Goal: Task Accomplishment & Management: Manage account settings

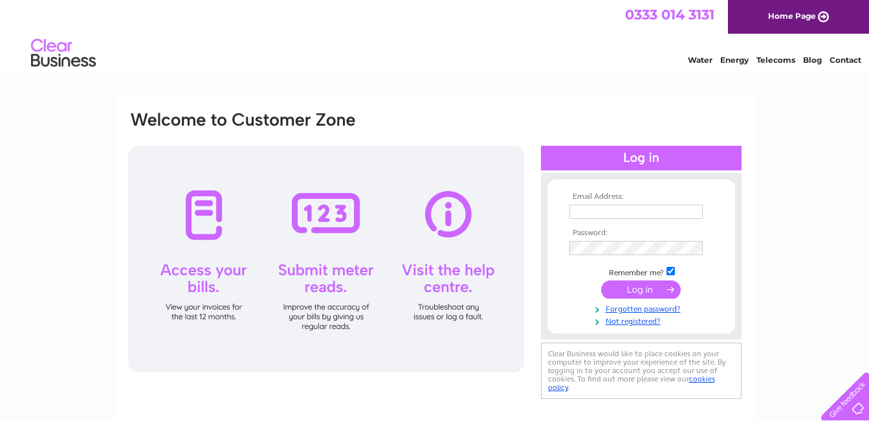
click at [606, 215] on input "text" at bounding box center [635, 211] width 133 height 14
type input "mlynn@dawn-group.co.uk"
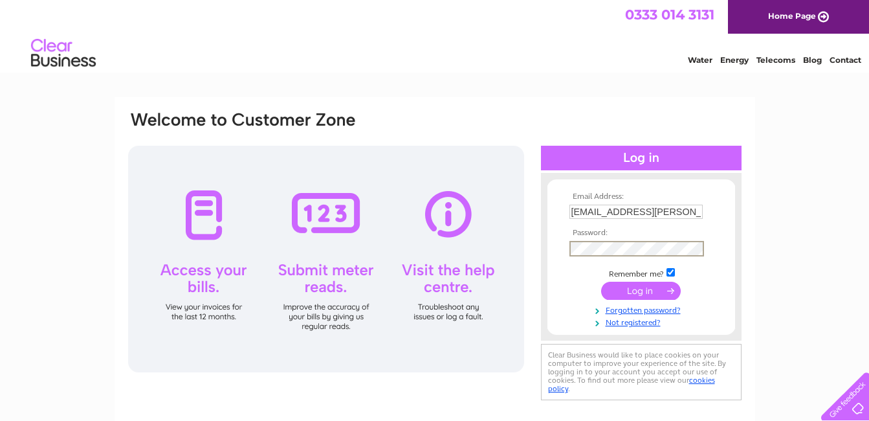
click at [601, 281] on input "submit" at bounding box center [641, 290] width 80 height 18
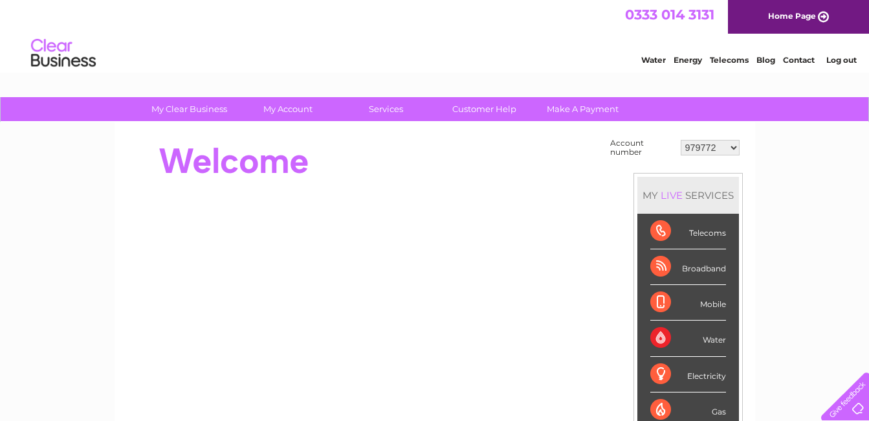
click at [697, 150] on select "979772 30321931" at bounding box center [710, 148] width 59 height 16
select select "30321931"
click at [681, 140] on select "979772 30321931" at bounding box center [710, 148] width 59 height 16
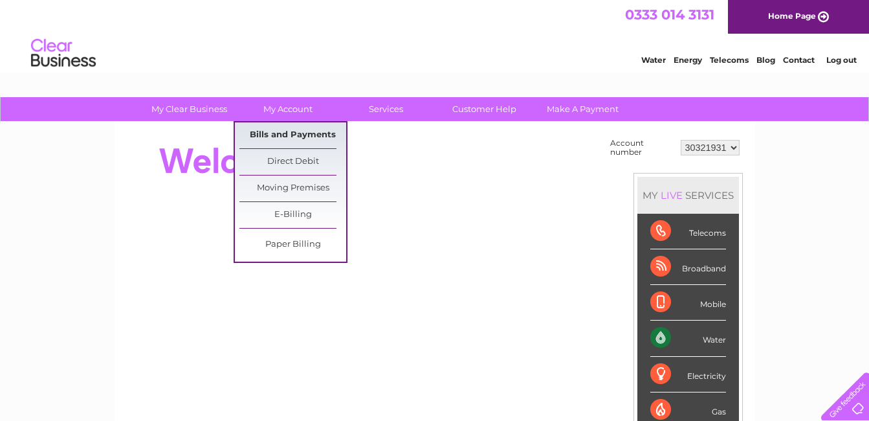
click at [286, 125] on link "Bills and Payments" at bounding box center [292, 135] width 107 height 26
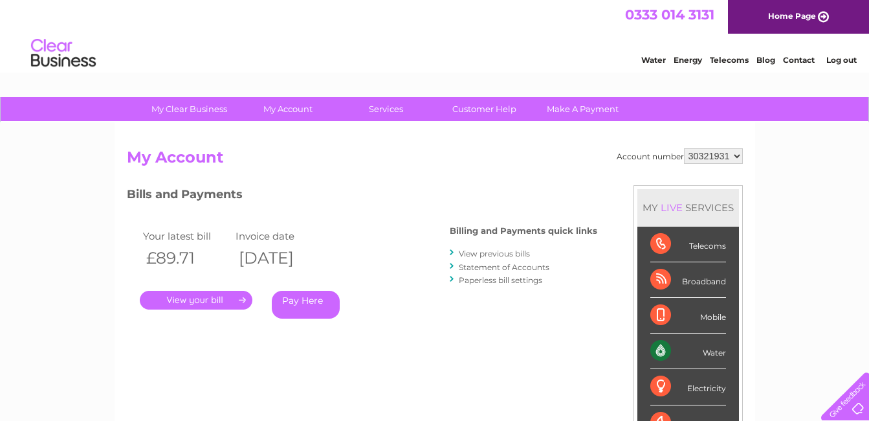
click at [181, 297] on link "." at bounding box center [196, 300] width 113 height 19
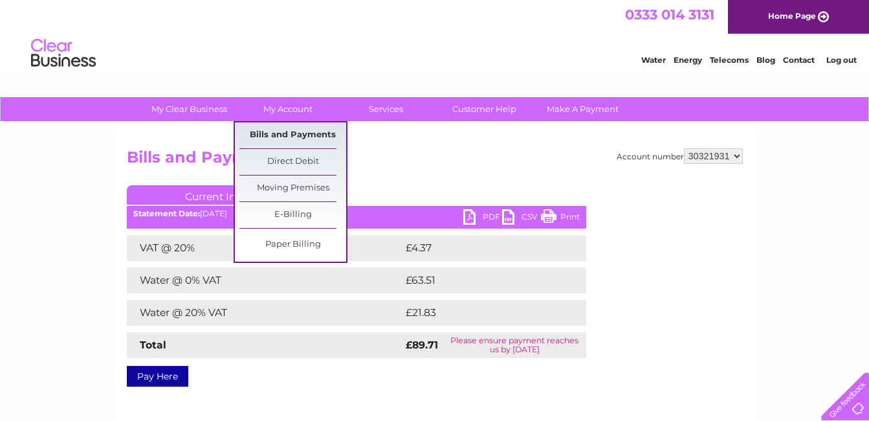
click at [300, 137] on link "Bills and Payments" at bounding box center [292, 135] width 107 height 26
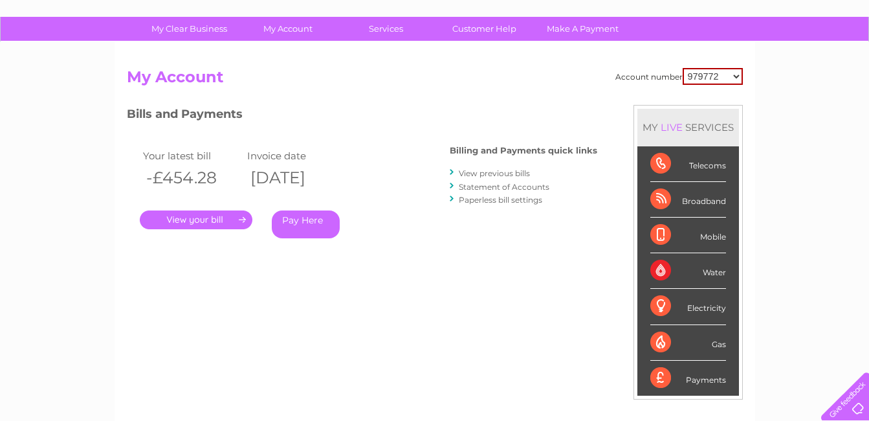
scroll to position [38, 0]
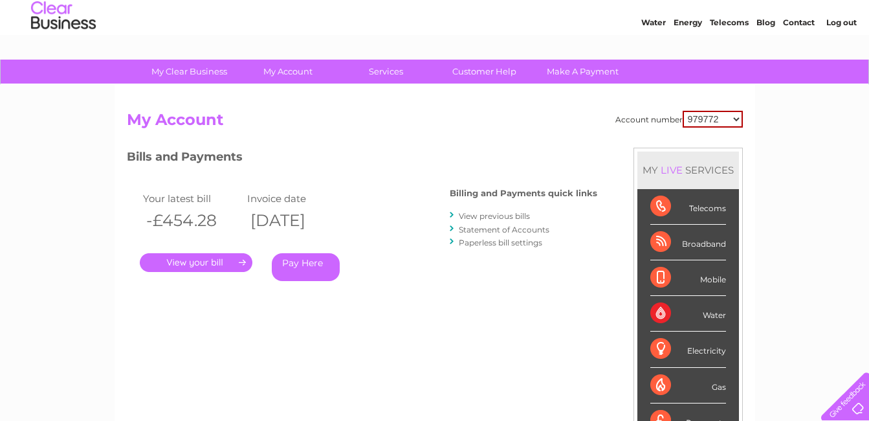
click at [499, 228] on link "Statement of Accounts" at bounding box center [504, 230] width 91 height 10
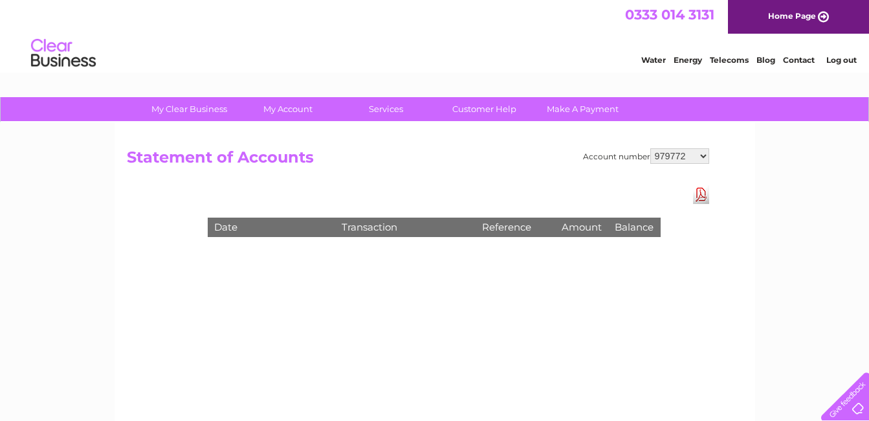
click at [678, 155] on select "979772 30321931" at bounding box center [679, 156] width 59 height 16
select select "30321931"
click at [650, 148] on select "979772 30321931" at bounding box center [679, 156] width 59 height 16
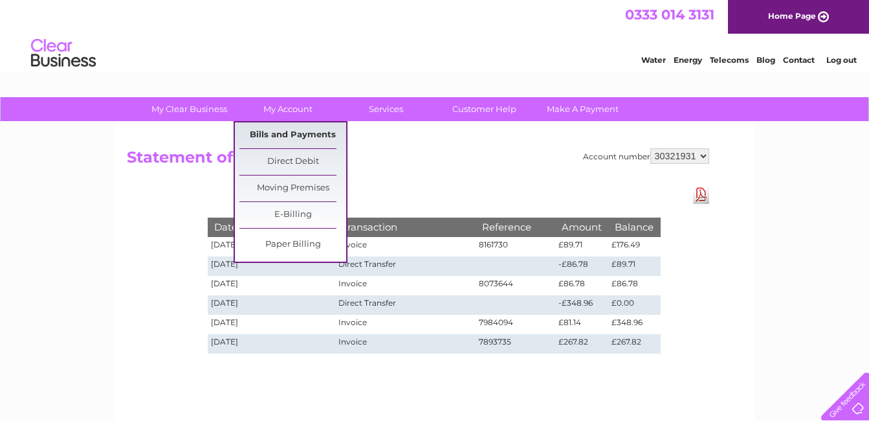
click at [300, 133] on link "Bills and Payments" at bounding box center [292, 135] width 107 height 26
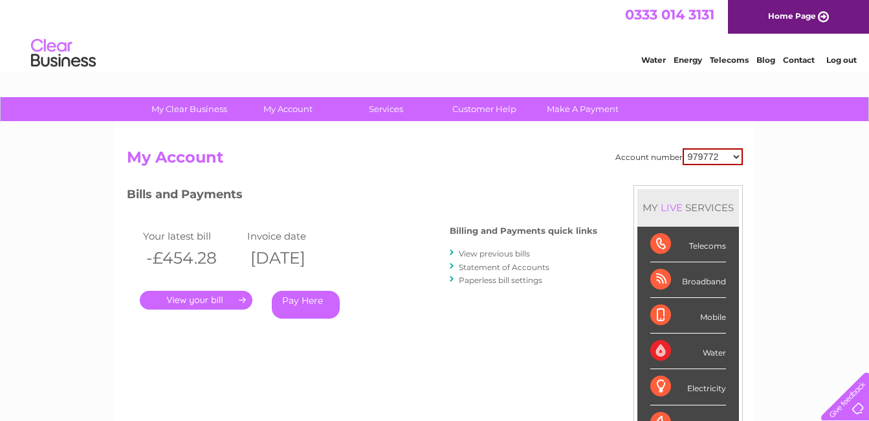
click at [707, 153] on select "979772 30321931" at bounding box center [713, 156] width 60 height 17
select select "30321931"
click at [683, 148] on select "979772 30321931" at bounding box center [713, 156] width 60 height 17
click at [219, 298] on link "." at bounding box center [196, 300] width 113 height 19
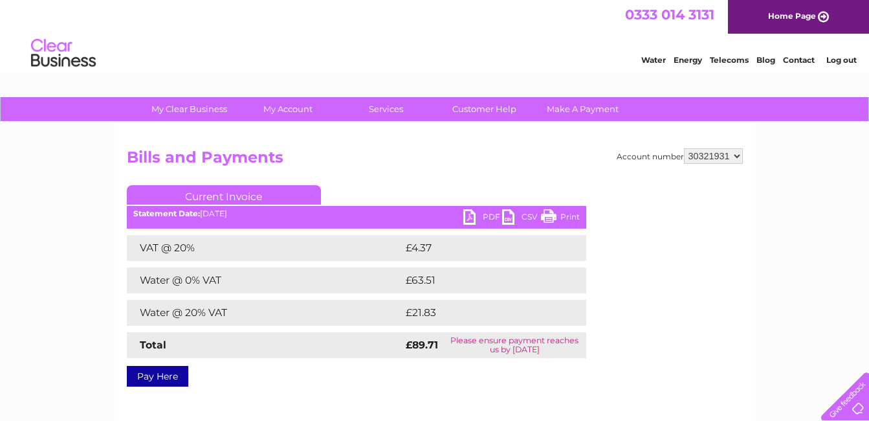
click at [482, 212] on link "PDF" at bounding box center [482, 218] width 39 height 19
click at [839, 56] on link "Log out" at bounding box center [841, 60] width 30 height 10
